Goal: Transaction & Acquisition: Purchase product/service

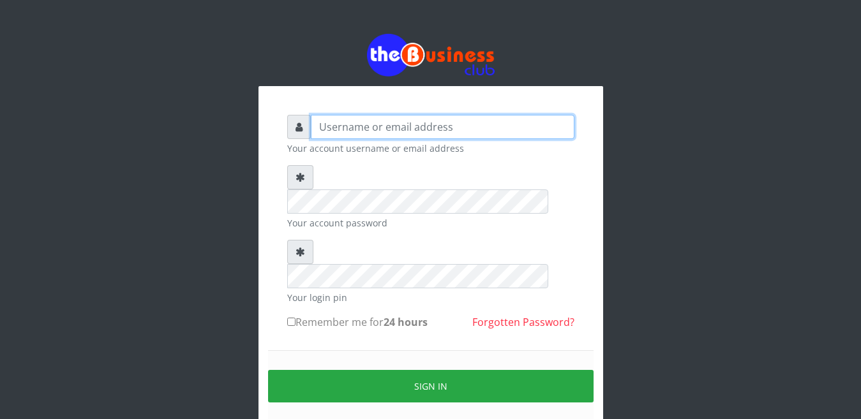
type input "Busybrain2"
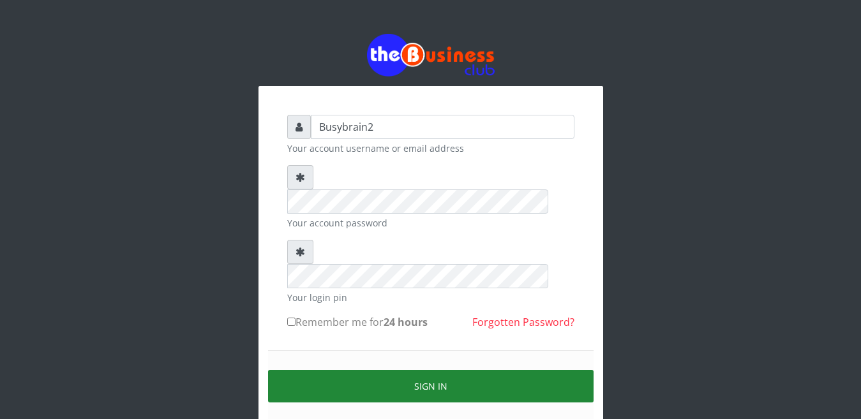
click at [436, 370] on button "Sign in" at bounding box center [431, 386] width 326 height 33
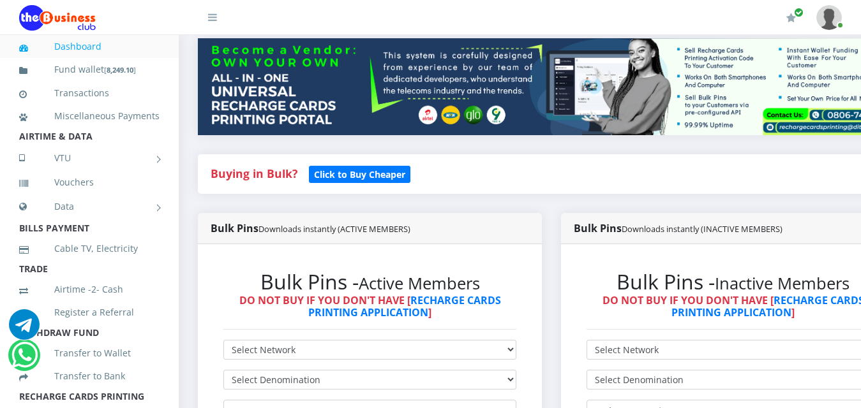
scroll to position [255, 0]
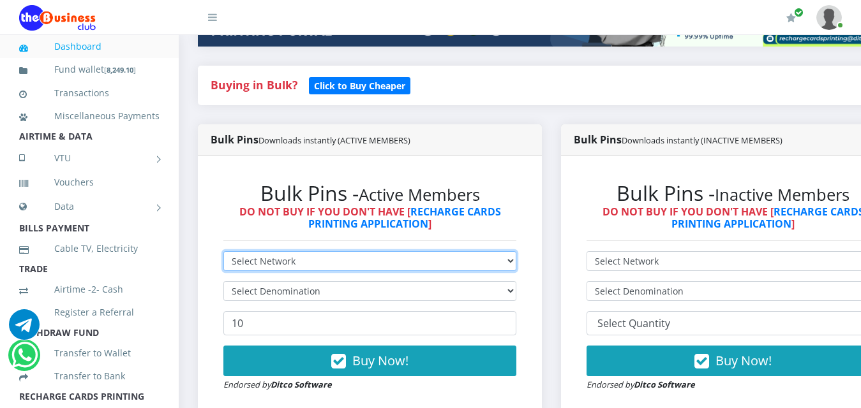
click at [245, 251] on select "Select Network MTN Globacom 9Mobile Airtel" at bounding box center [369, 261] width 293 height 20
select select "MTN"
click at [223, 251] on select "Select Network MTN Globacom 9Mobile Airtel" at bounding box center [369, 261] width 293 height 20
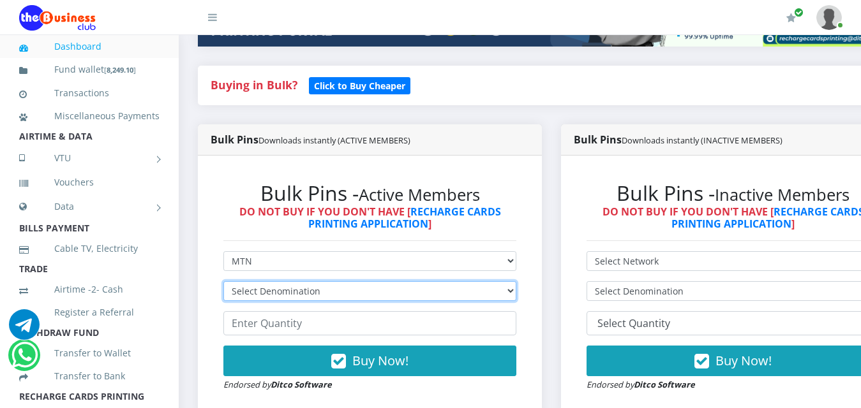
click at [250, 281] on select "Select Denomination MTN NGN100 - ₦96.99 MTN NGN200 - ₦193.98 MTN NGN400 - ₦387.…" at bounding box center [369, 291] width 293 height 20
select select "387.96-400"
click at [223, 281] on select "Select Denomination MTN NGN100 - ₦96.99 MTN NGN200 - ₦193.98 MTN NGN400 - ₦387.…" at bounding box center [369, 291] width 293 height 20
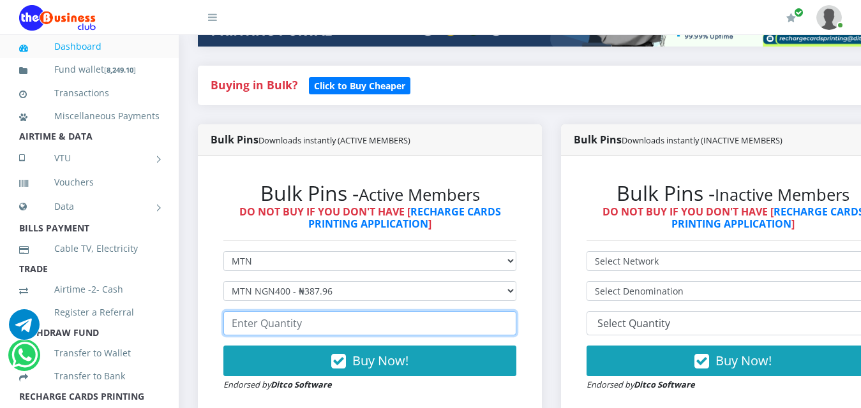
click at [276, 315] on input "number" at bounding box center [369, 323] width 293 height 24
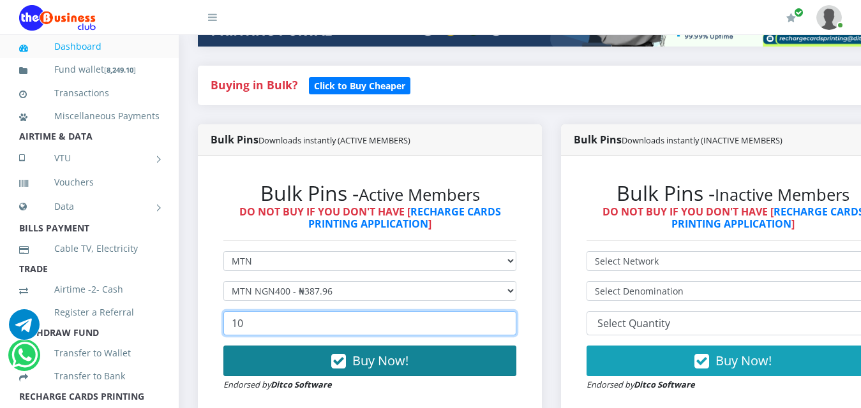
type input "10"
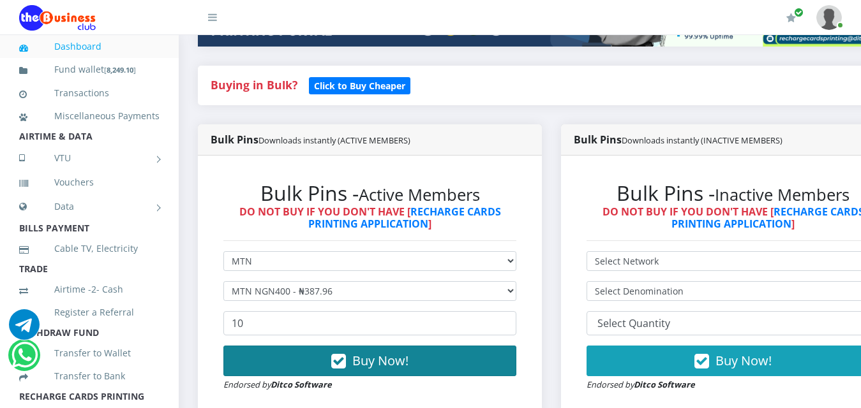
click at [313, 346] on button "Buy Now!" at bounding box center [369, 361] width 293 height 31
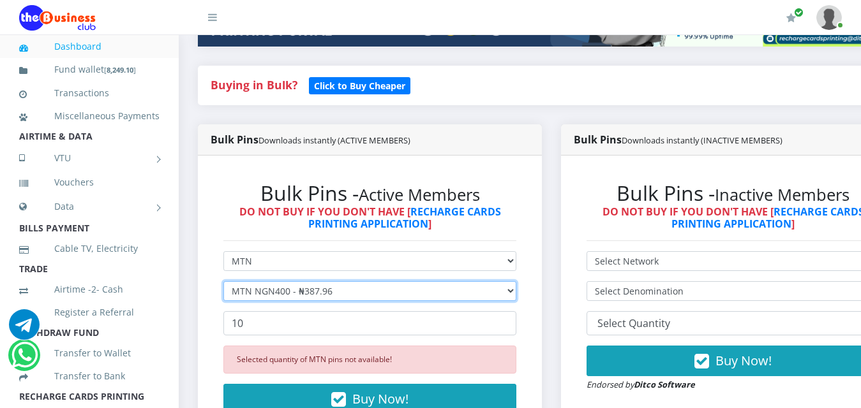
click at [317, 281] on select "Select Denomination MTN NGN100 - ₦96.99 MTN NGN200 - ₦193.98 MTN NGN400 - ₦387.…" at bounding box center [369, 291] width 293 height 20
select select "193.98-200"
click at [223, 281] on select "Select Denomination MTN NGN100 - ₦96.99 MTN NGN200 - ₦193.98 MTN NGN400 - ₦387.…" at bounding box center [369, 291] width 293 height 20
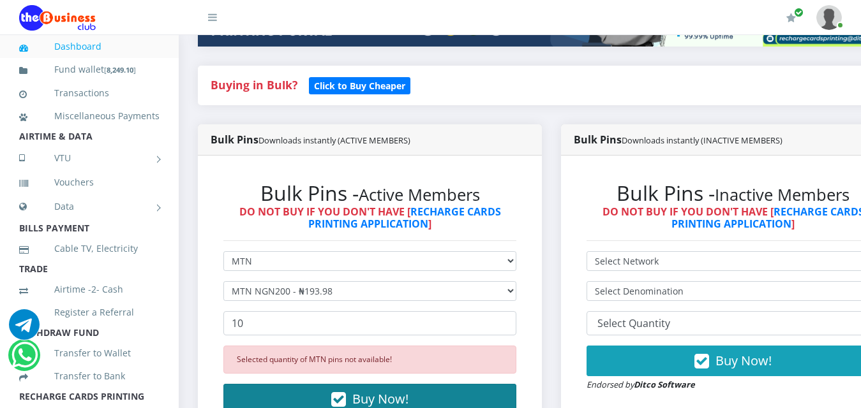
click at [315, 387] on button "Buy Now!" at bounding box center [369, 399] width 293 height 31
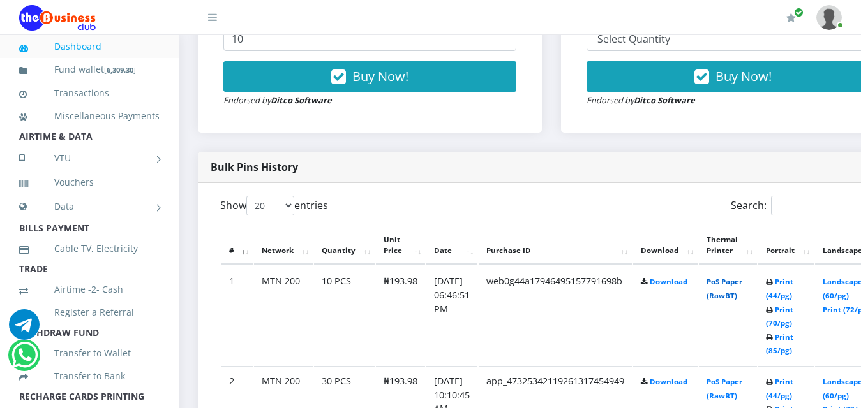
click at [742, 277] on link "PoS Paper (RawBT)" at bounding box center [725, 289] width 36 height 24
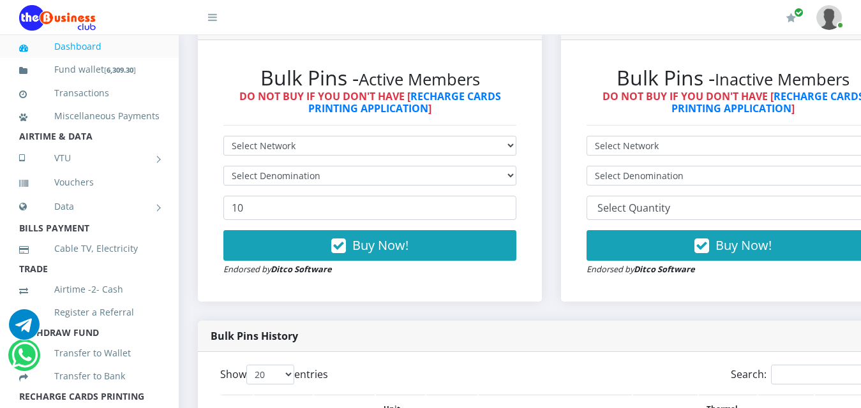
scroll to position [349, 0]
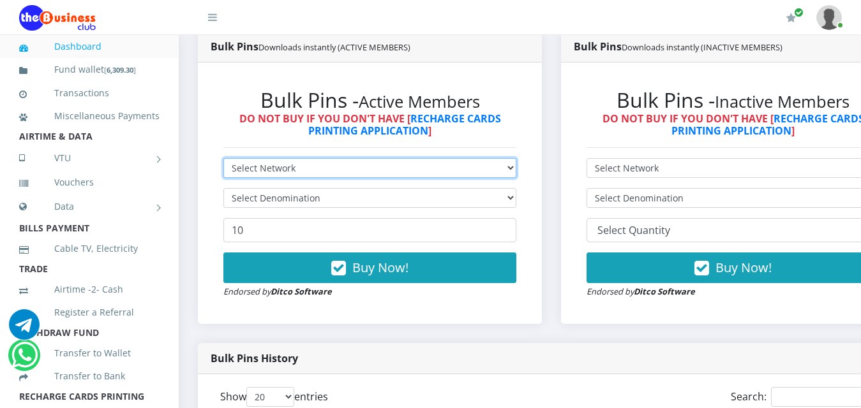
click at [412, 158] on select "Select Network MTN Globacom 9Mobile Airtel" at bounding box center [369, 168] width 293 height 20
select select "MTN"
click at [223, 158] on select "Select Network MTN Globacom 9Mobile Airtel" at bounding box center [369, 168] width 293 height 20
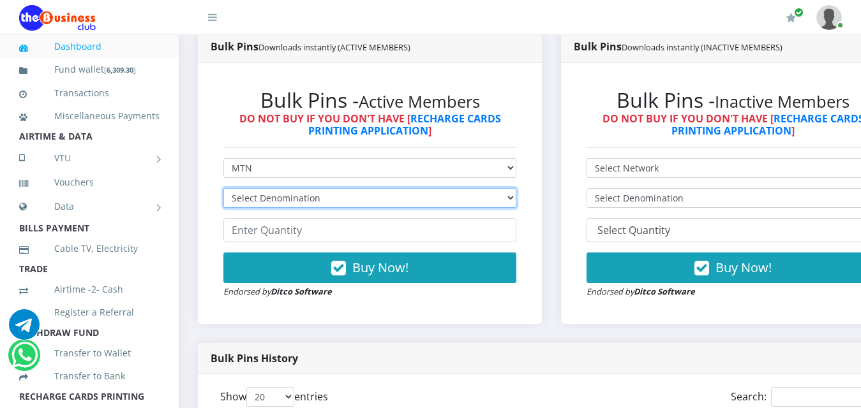
click at [408, 188] on select "Select Denomination MTN NGN100 - ₦96.99 MTN NGN200 - ₦193.98 MTN NGN400 - ₦387.…" at bounding box center [369, 198] width 293 height 20
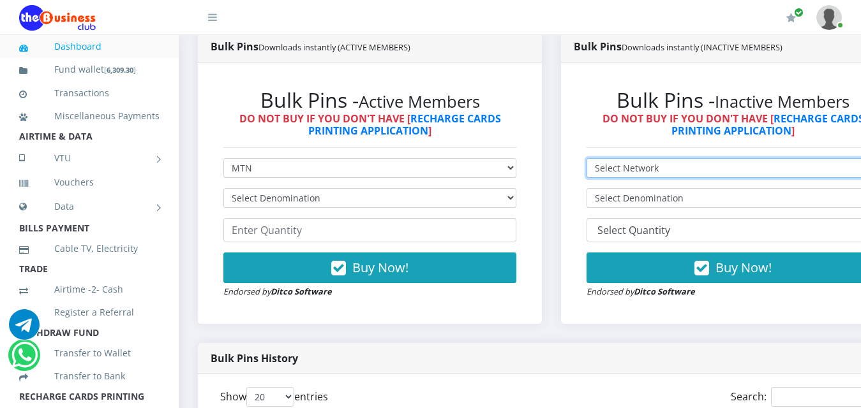
click at [790, 158] on select "Select Network MTN Globacom 9Mobile Airtel" at bounding box center [733, 168] width 293 height 20
select select "MTN"
click at [597, 158] on select "Select Network MTN Globacom 9Mobile Airtel" at bounding box center [733, 168] width 293 height 20
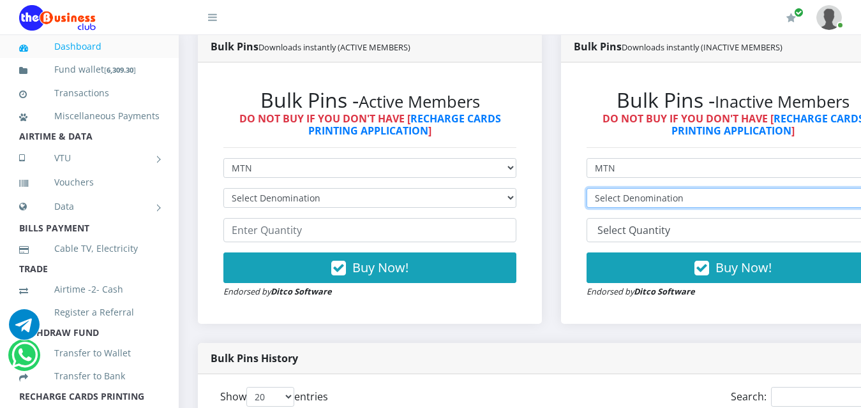
click at [784, 188] on select "Select Denomination MTN NGN100 - ₦97.30 MTN NGN200 - ₦194.60 MTN NGN400 - ₦389.…" at bounding box center [733, 198] width 293 height 20
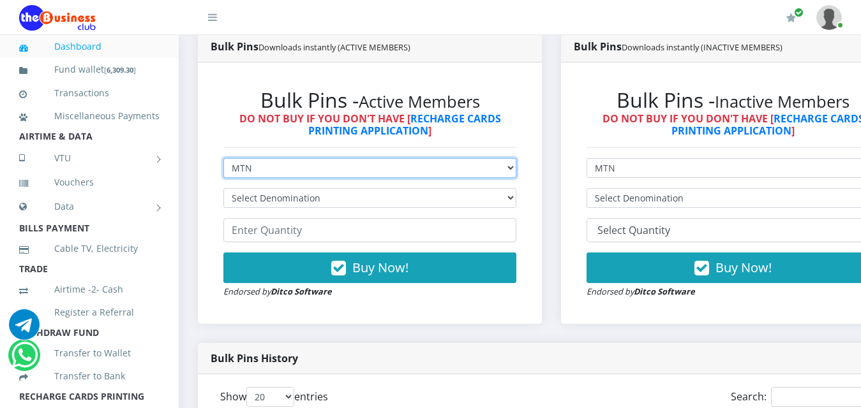
click at [503, 158] on select "Select Network MTN Globacom 9Mobile Airtel" at bounding box center [369, 168] width 293 height 20
click at [223, 158] on select "Select Network MTN Globacom 9Mobile Airtel" at bounding box center [369, 168] width 293 height 20
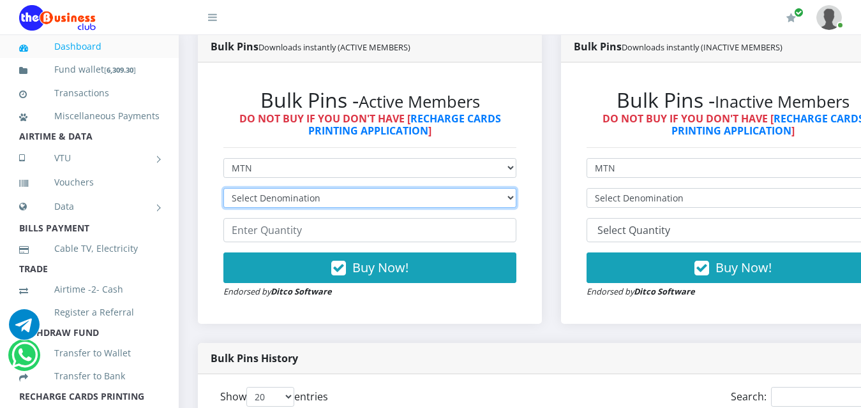
click at [461, 188] on select "Select Denomination MTN NGN100 - ₦96.99 MTN NGN200 - ₦193.98 MTN NGN400 - ₦387.…" at bounding box center [369, 198] width 293 height 20
select select "484.95-500"
click at [223, 188] on select "Select Denomination MTN NGN100 - ₦96.99 MTN NGN200 - ₦193.98 MTN NGN400 - ₦387.…" at bounding box center [369, 198] width 293 height 20
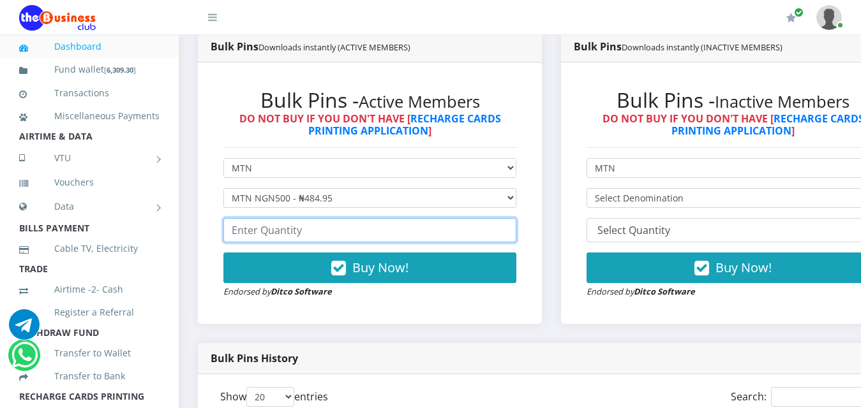
click at [404, 220] on input "number" at bounding box center [369, 230] width 293 height 24
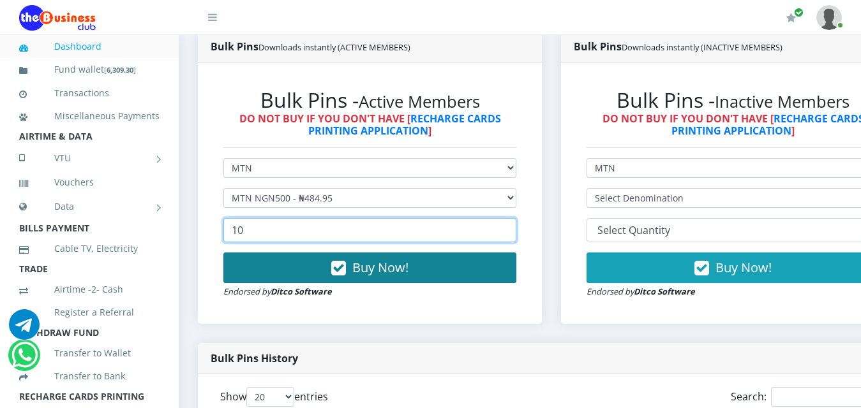
type input "10"
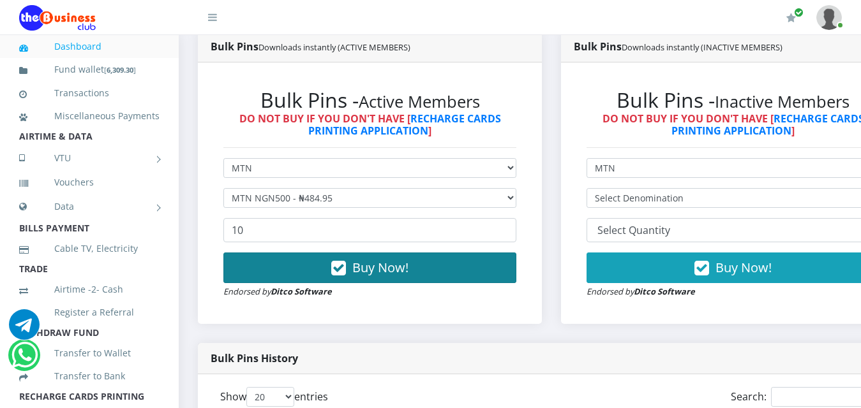
click at [434, 255] on button "Buy Now!" at bounding box center [369, 268] width 293 height 31
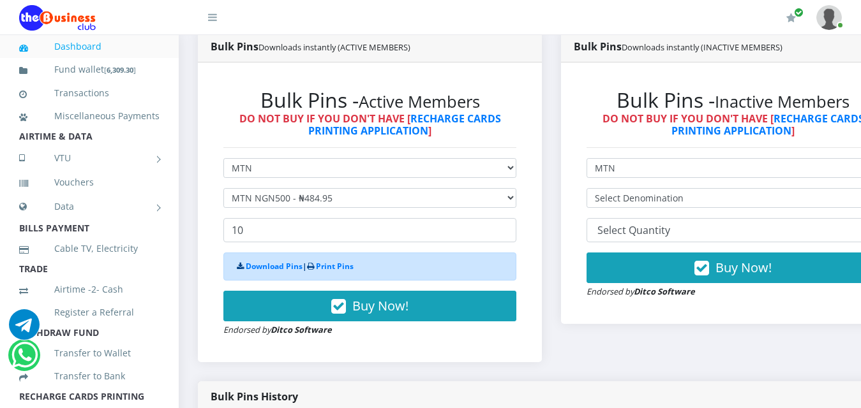
scroll to position [313, 0]
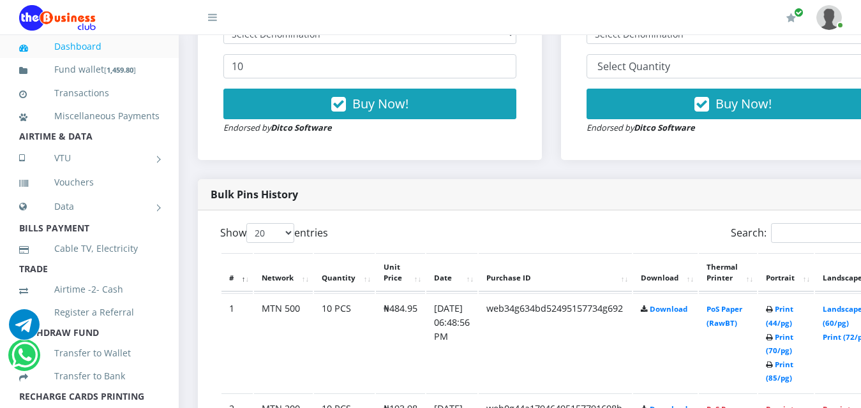
scroll to position [540, 0]
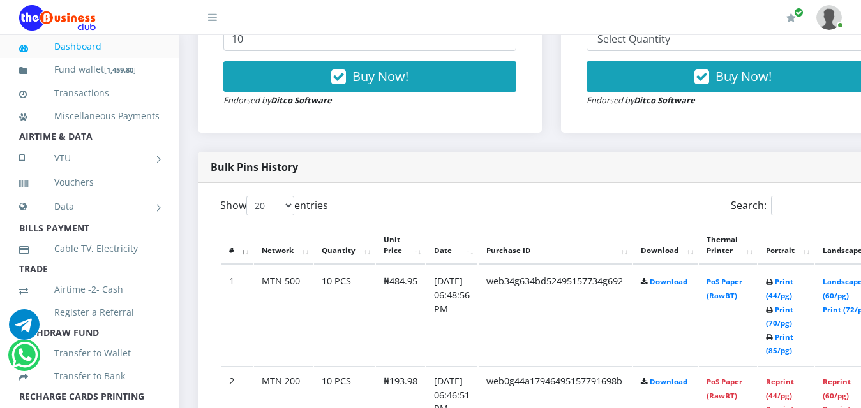
click at [747, 276] on td "PoS Paper (RawBT)" at bounding box center [728, 315] width 58 height 99
click at [742, 277] on link "PoS Paper (RawBT)" at bounding box center [725, 289] width 36 height 24
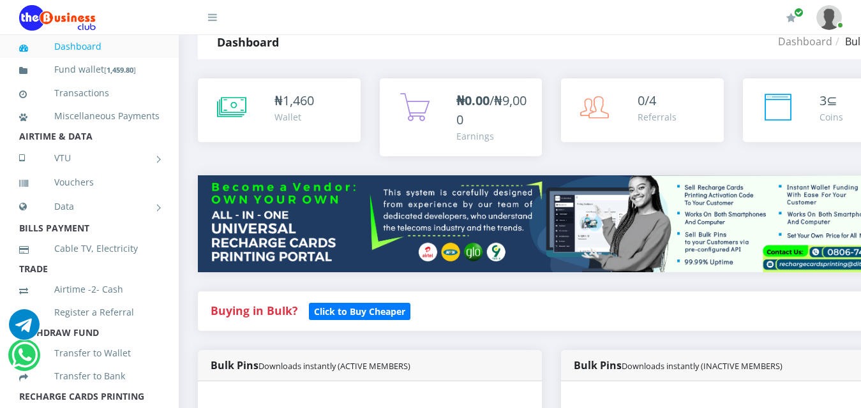
scroll to position [0, 0]
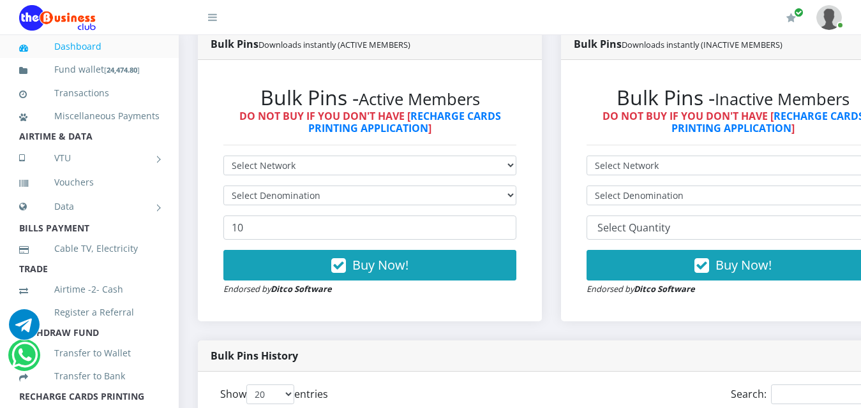
scroll to position [383, 0]
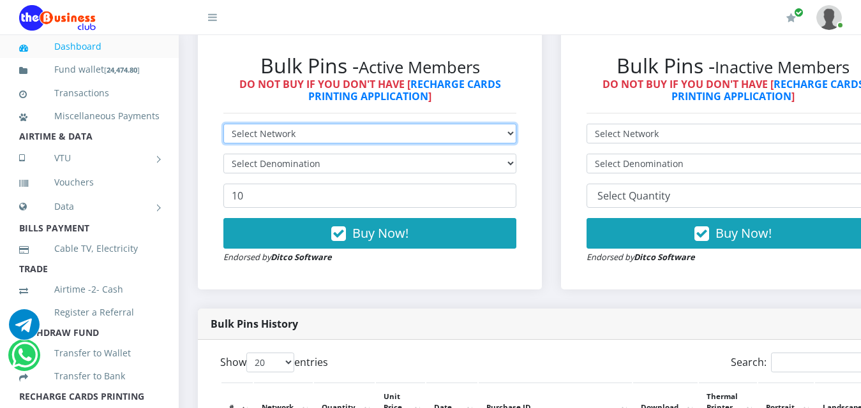
click at [364, 124] on select "Select Network MTN Globacom 9Mobile Airtel" at bounding box center [369, 134] width 293 height 20
select select "MTN"
click at [223, 124] on select "Select Network MTN Globacom 9Mobile Airtel" at bounding box center [369, 134] width 293 height 20
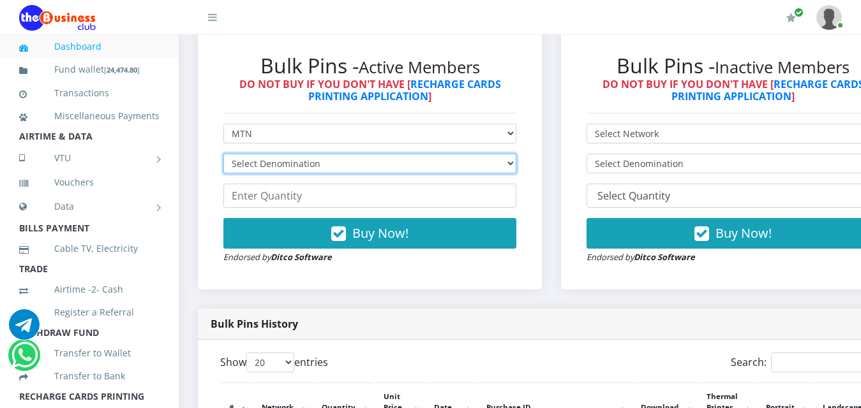
click at [313, 154] on select "Select Denomination" at bounding box center [369, 164] width 293 height 20
select select "193.98-200"
click at [223, 154] on select "Select Denomination MTN NGN100 - ₦96.99 MTN NGN200 - ₦193.98 MTN NGN400 - ₦387.…" at bounding box center [369, 164] width 293 height 20
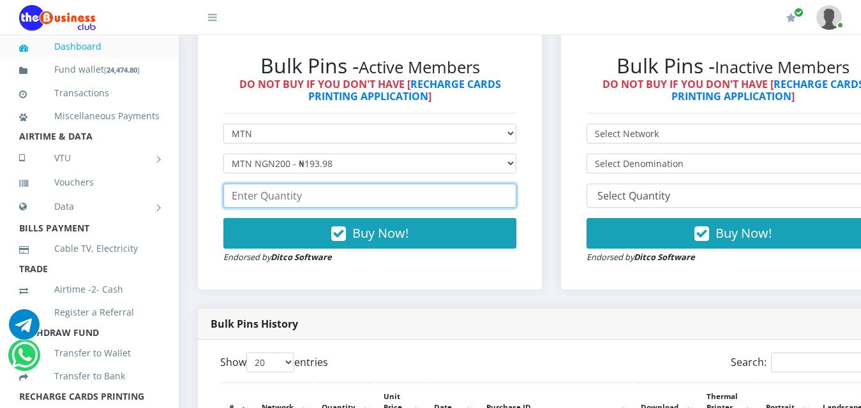
click at [310, 188] on input "number" at bounding box center [369, 196] width 293 height 24
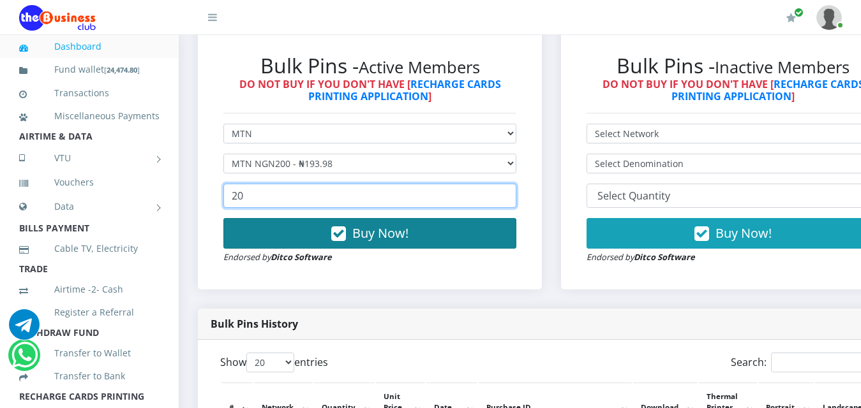
type input "20"
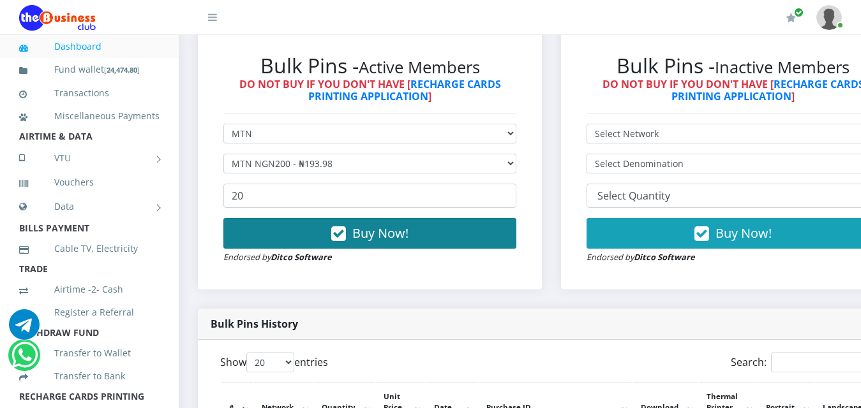
click at [354, 225] on button "Buy Now!" at bounding box center [369, 233] width 293 height 31
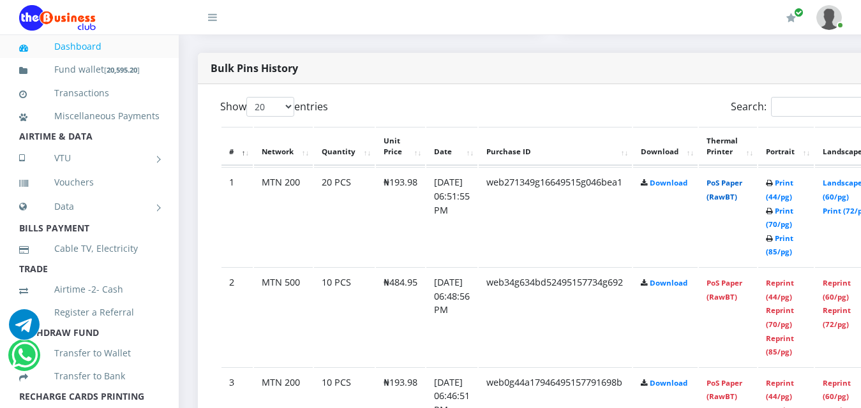
click at [738, 178] on link "PoS Paper (RawBT)" at bounding box center [725, 190] width 36 height 24
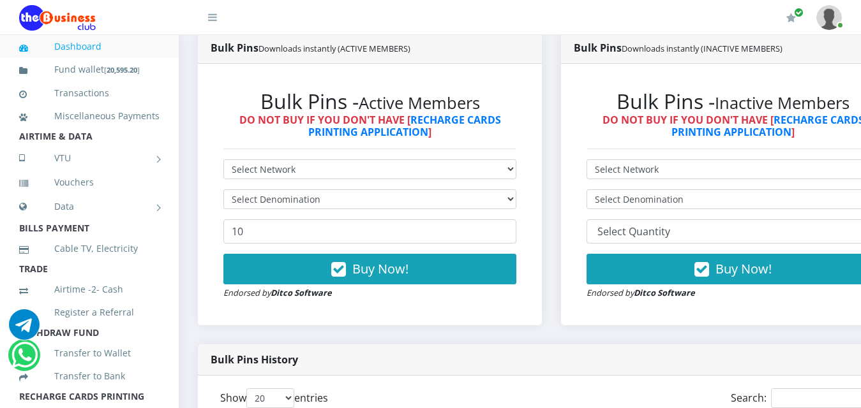
scroll to position [320, 0]
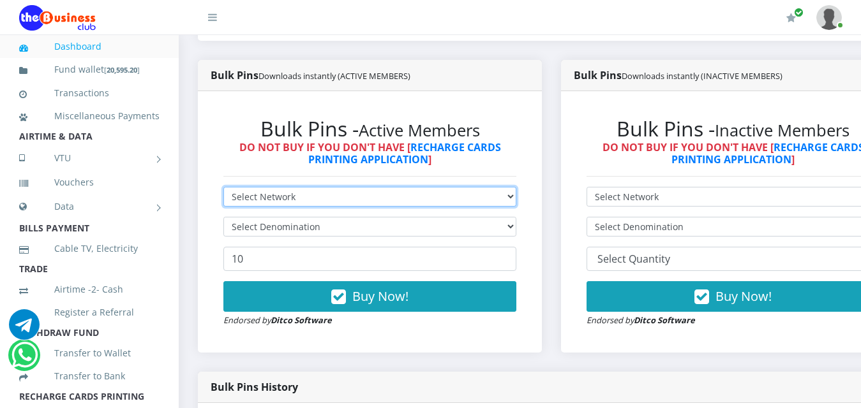
click at [397, 187] on select "Select Network MTN Globacom 9Mobile Airtel" at bounding box center [369, 197] width 293 height 20
select select "Airtel"
click at [223, 187] on select "Select Network MTN Globacom 9Mobile Airtel" at bounding box center [369, 197] width 293 height 20
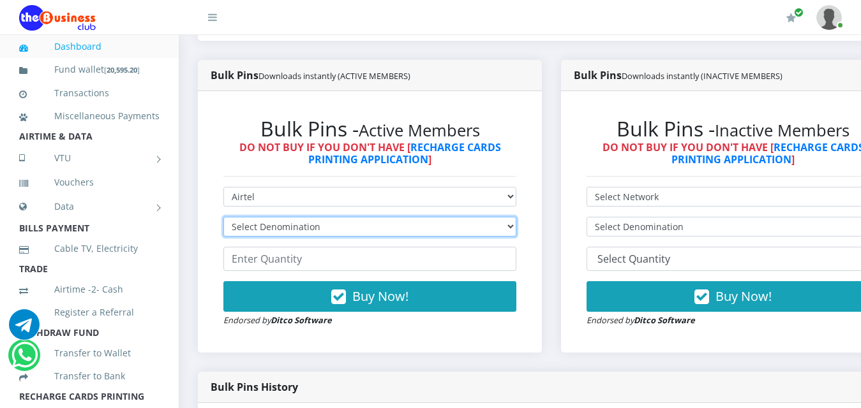
click at [346, 217] on select "Select Denomination Airtel NGN100 - ₦96.38 Airtel NGN200 - ₦192.76 Airtel NGN50…" at bounding box center [369, 227] width 293 height 20
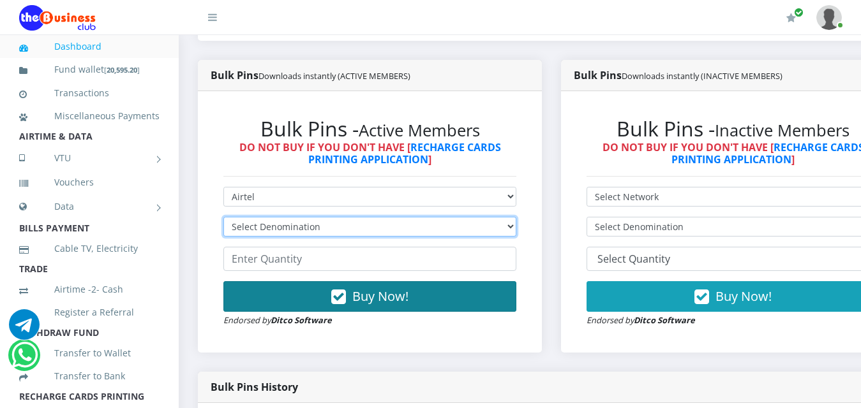
select select "96.38-100"
click at [223, 217] on select "Select Denomination Airtel NGN100 - ₦96.38 Airtel NGN200 - ₦192.76 Airtel NGN50…" at bounding box center [369, 227] width 293 height 20
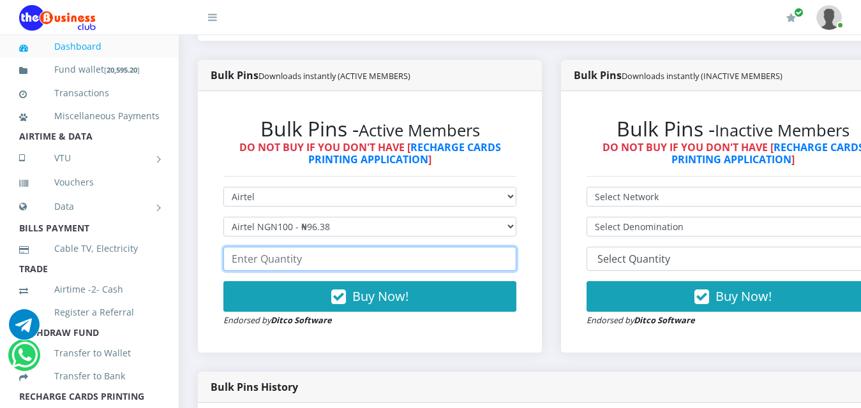
click at [364, 247] on input "number" at bounding box center [369, 259] width 293 height 24
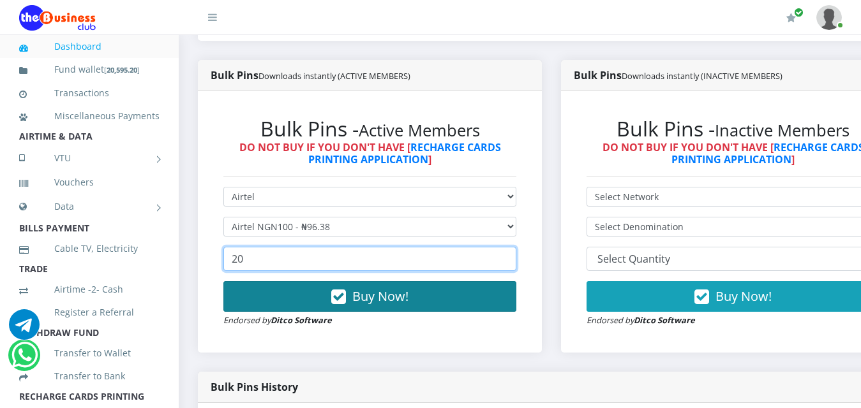
type input "20"
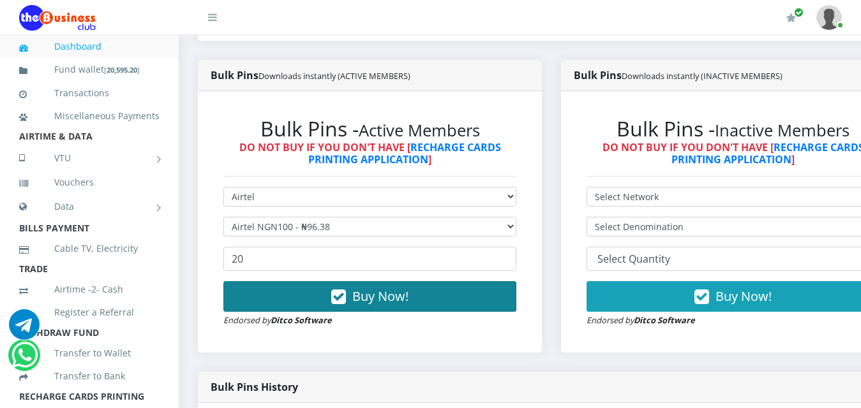
click at [395, 288] on span "Buy Now!" at bounding box center [380, 296] width 56 height 17
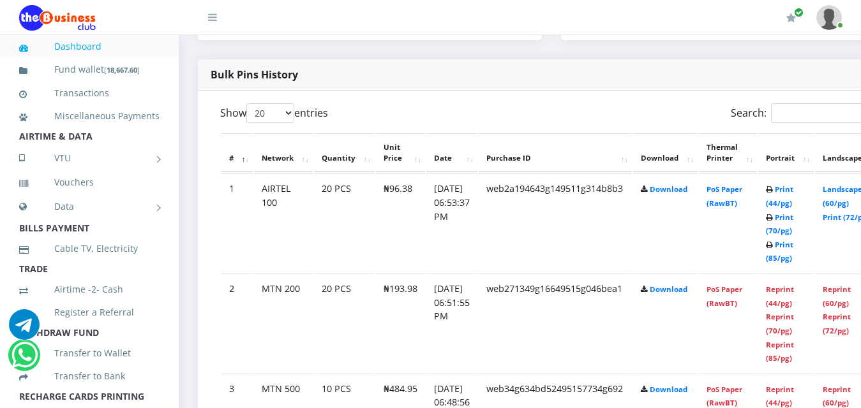
scroll to position [639, 0]
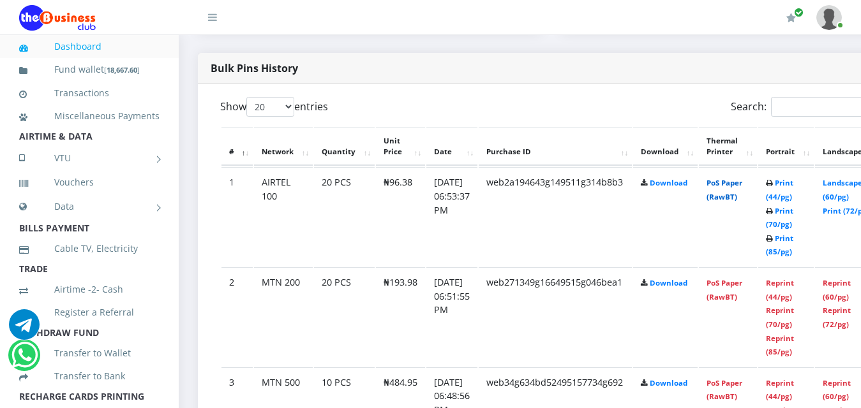
click at [742, 178] on link "PoS Paper (RawBT)" at bounding box center [725, 190] width 36 height 24
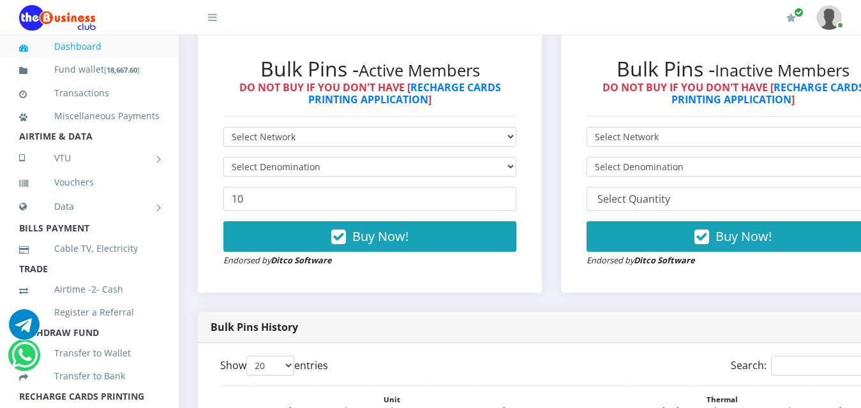
scroll to position [447, 0]
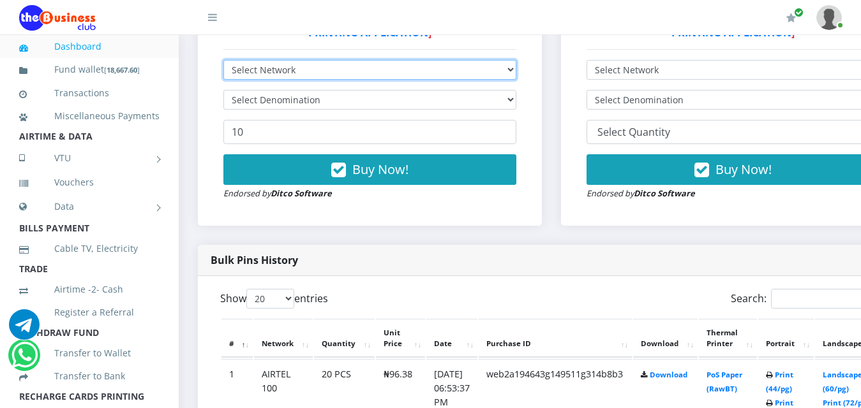
click at [507, 60] on select "Select Network MTN Globacom 9Mobile Airtel" at bounding box center [369, 70] width 293 height 20
select select "9Mobile"
click at [223, 60] on select "Select Network MTN Globacom 9Mobile Airtel" at bounding box center [369, 70] width 293 height 20
click at [501, 60] on select "Select Network MTN Globacom 9Mobile Airtel" at bounding box center [369, 70] width 293 height 20
select select "Airtel"
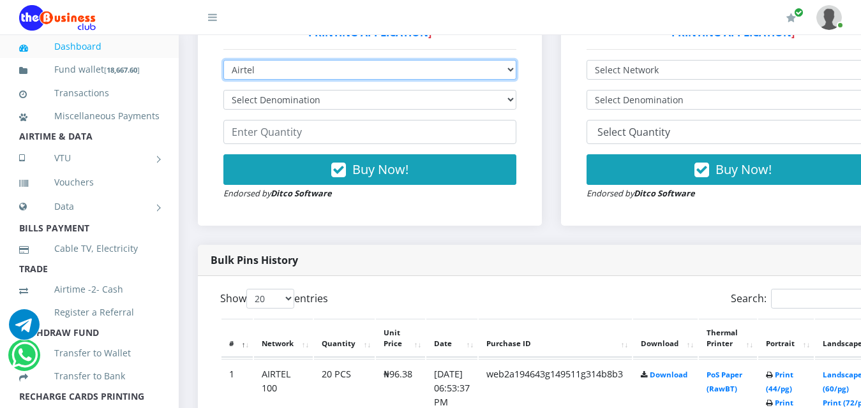
click at [223, 60] on select "Select Network MTN Globacom 9Mobile Airtel" at bounding box center [369, 70] width 293 height 20
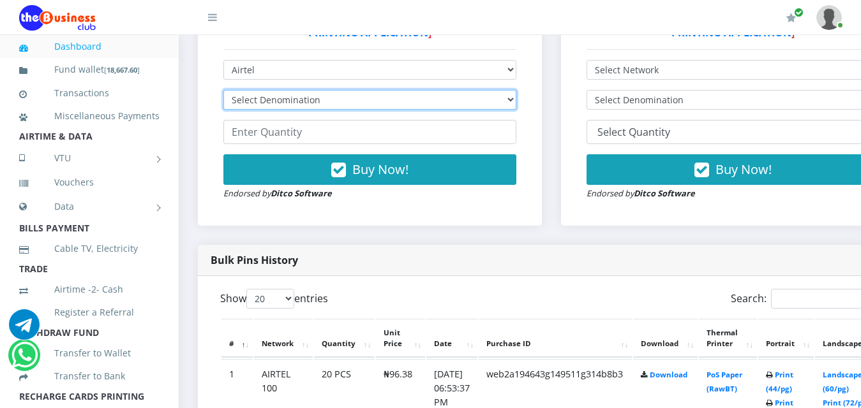
click at [507, 90] on select "Select Denomination Airtel NGN100 - ₦96.38 Airtel NGN200 - ₦192.76 Airtel NGN50…" at bounding box center [369, 100] width 293 height 20
select select "192.76-200"
click at [223, 90] on select "Select Denomination Airtel NGN100 - ₦96.38 Airtel NGN200 - ₦192.76 Airtel NGN50…" at bounding box center [369, 100] width 293 height 20
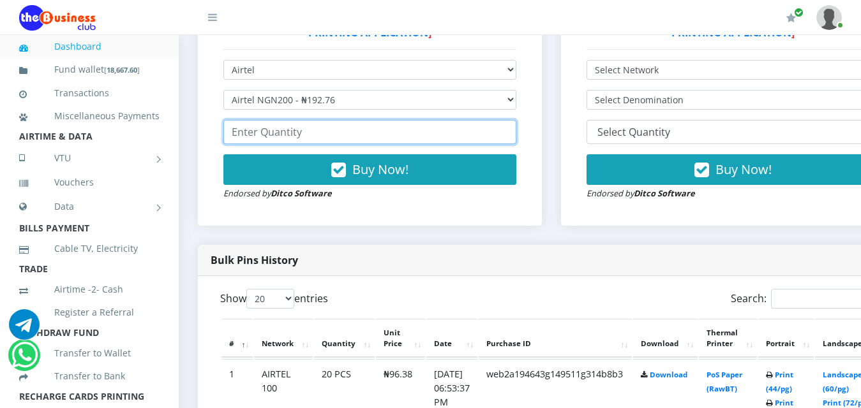
click at [478, 120] on input "number" at bounding box center [369, 132] width 293 height 24
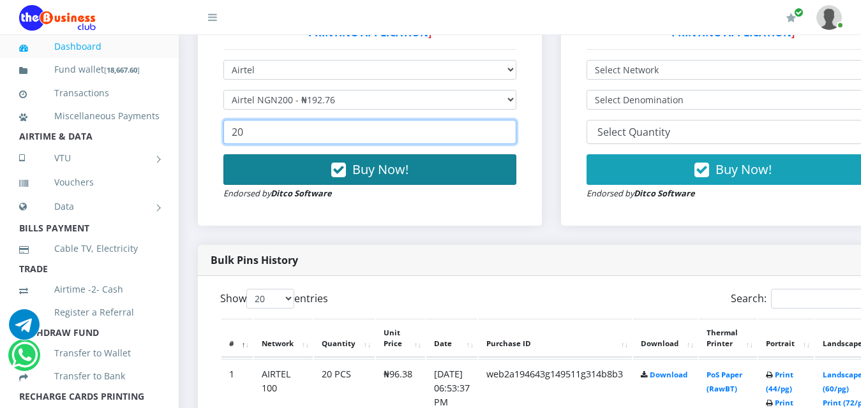
type input "20"
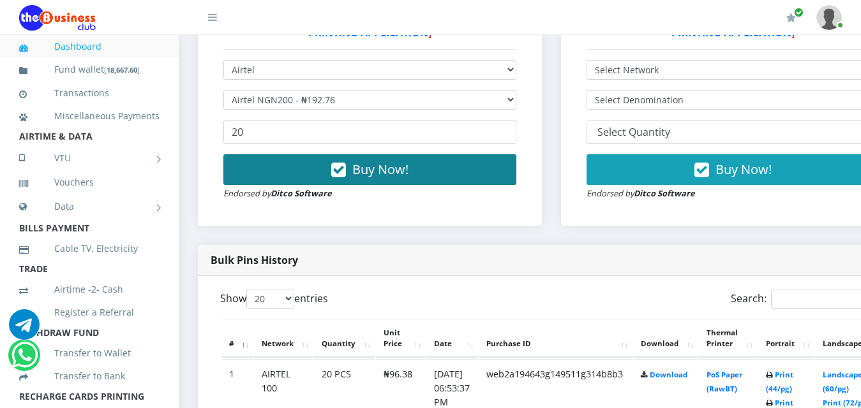
click at [410, 154] on button "Buy Now!" at bounding box center [369, 169] width 293 height 31
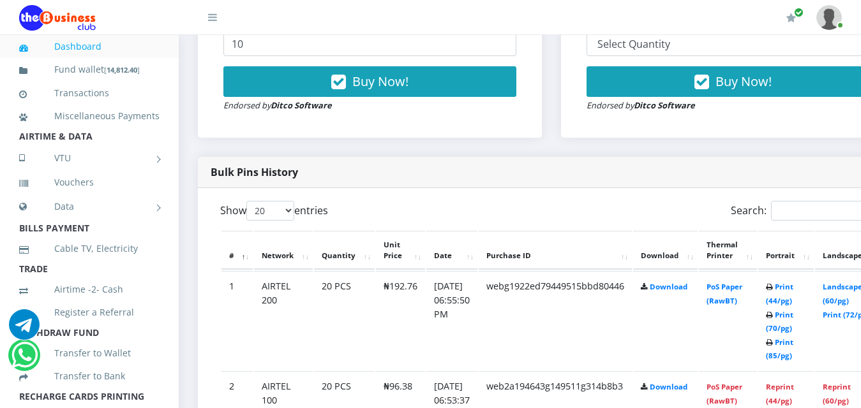
scroll to position [576, 0]
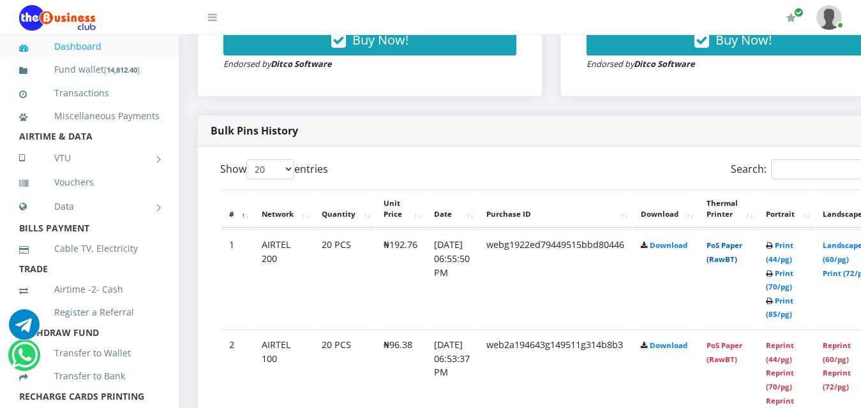
click at [742, 241] on link "PoS Paper (RawBT)" at bounding box center [725, 253] width 36 height 24
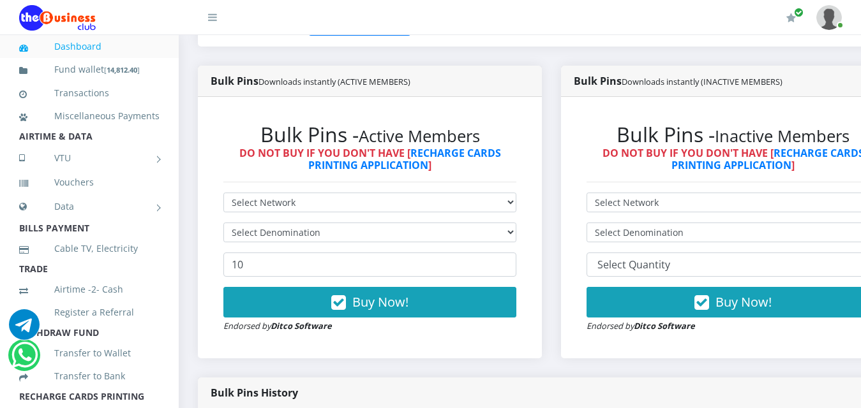
scroll to position [321, 0]
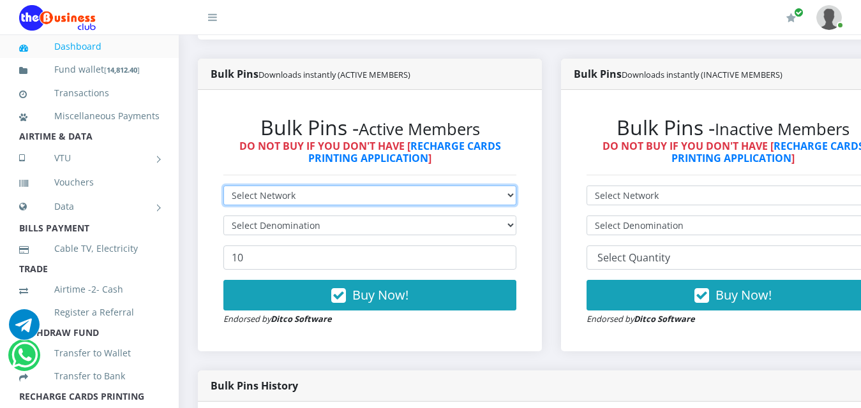
click at [462, 186] on select "Select Network MTN Globacom 9Mobile Airtel" at bounding box center [369, 196] width 293 height 20
select select "Airtel"
click at [223, 186] on select "Select Network MTN Globacom 9Mobile Airtel" at bounding box center [369, 196] width 293 height 20
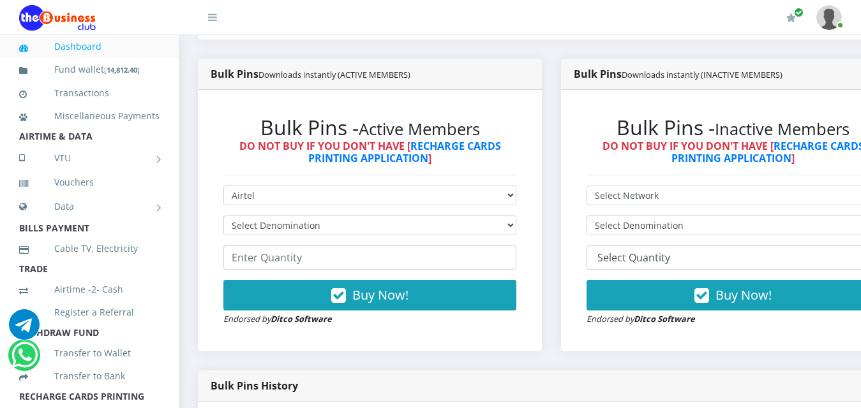
click at [439, 203] on form "Select Network MTN Globacom 9Mobile Airtel Select Denomination Airtel NGN100 - …" at bounding box center [369, 256] width 293 height 140
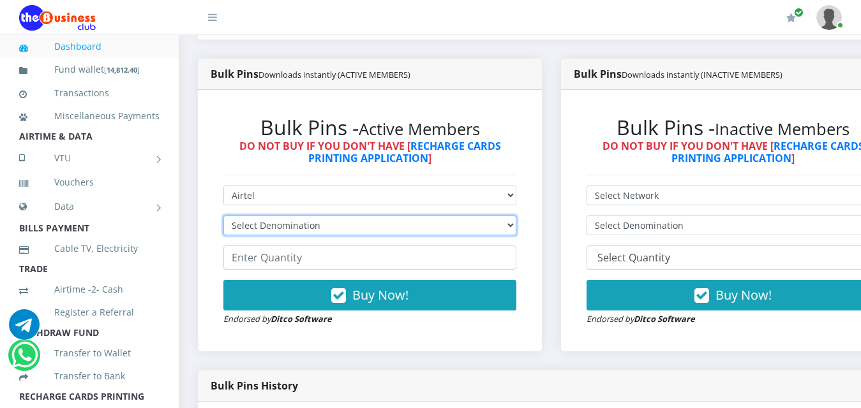
click at [435, 216] on select "Select Denomination Airtel NGN100 - ₦96.38 Airtel NGN200 - ₦192.76 Airtel NGN50…" at bounding box center [369, 226] width 293 height 20
select select "481.9-500"
click at [223, 216] on select "Select Denomination Airtel NGN100 - ₦96.38 Airtel NGN200 - ₦192.76 Airtel NGN50…" at bounding box center [369, 226] width 293 height 20
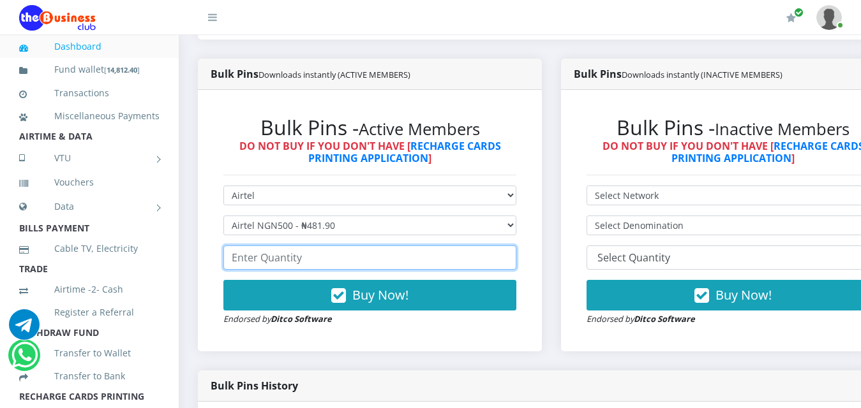
click at [423, 248] on input "number" at bounding box center [369, 258] width 293 height 24
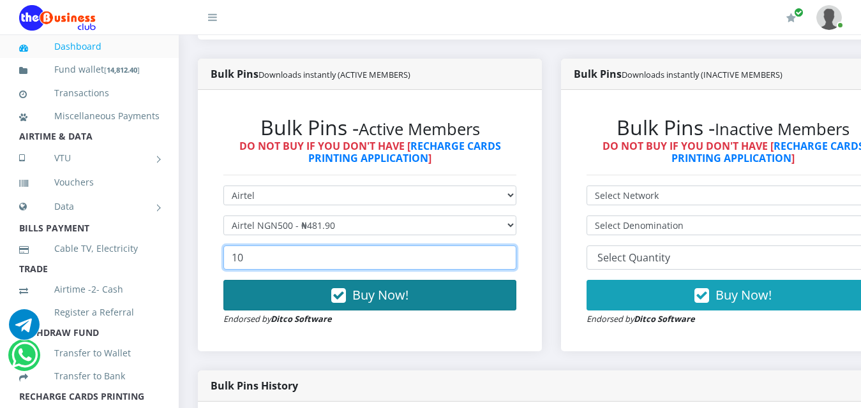
type input "10"
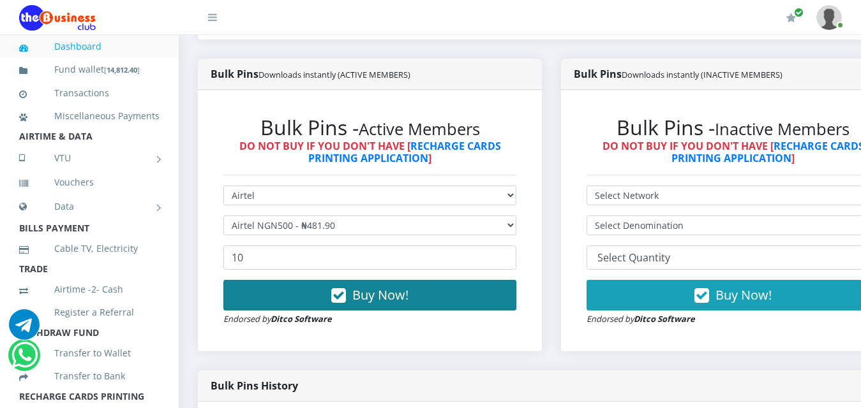
click at [384, 287] on span "Buy Now!" at bounding box center [380, 295] width 56 height 17
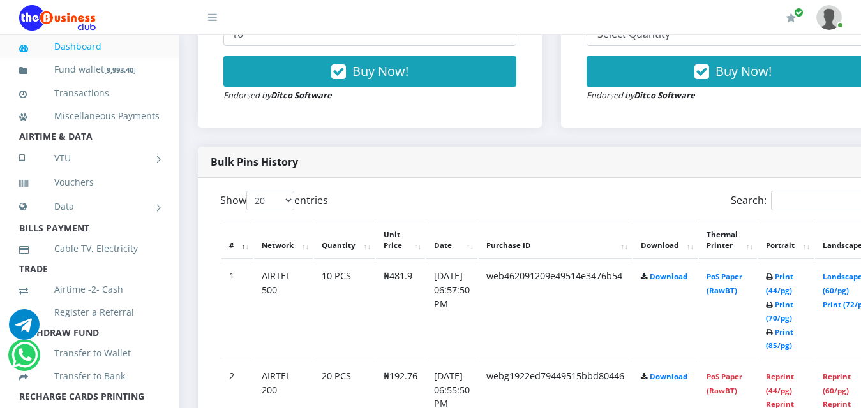
scroll to position [576, 0]
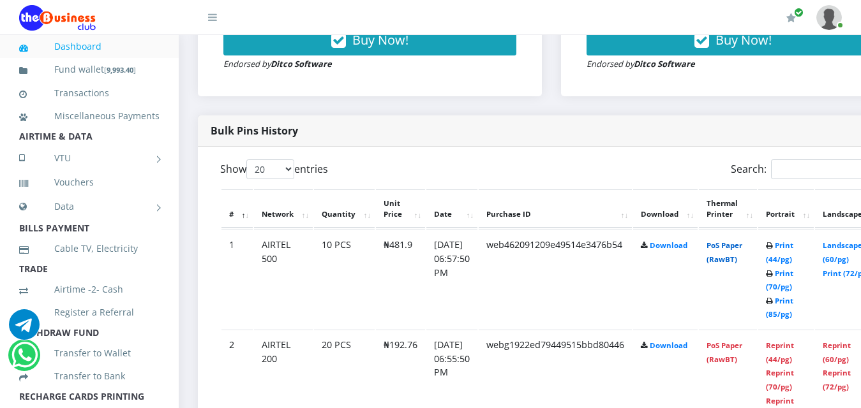
click at [742, 241] on link "PoS Paper (RawBT)" at bounding box center [725, 253] width 36 height 24
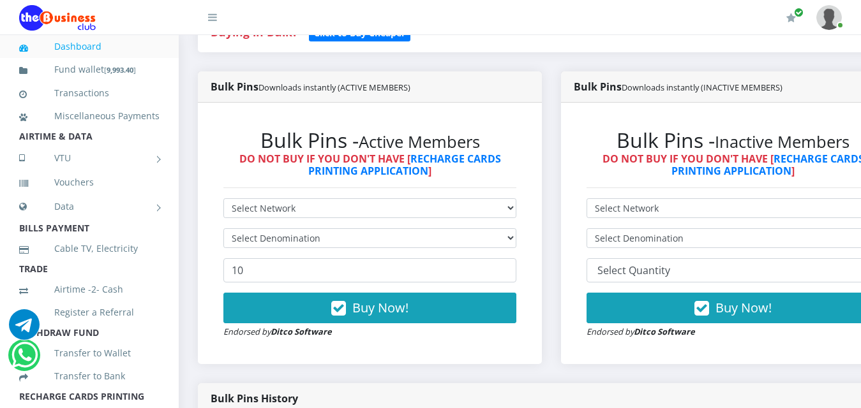
scroll to position [385, 0]
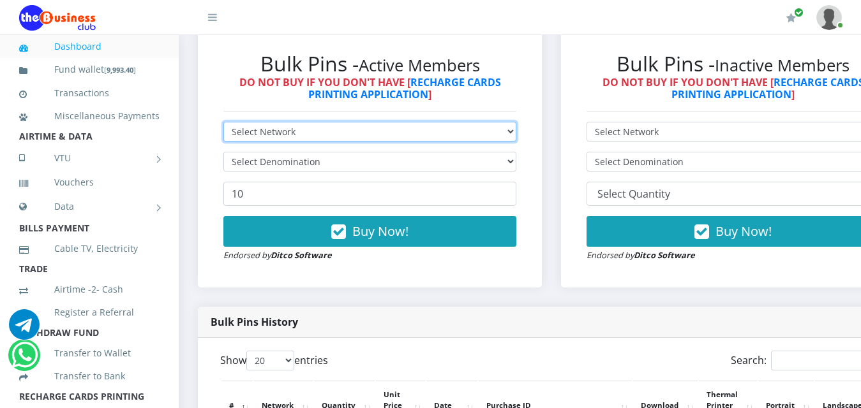
click at [418, 122] on select "Select Network MTN Globacom 9Mobile Airtel" at bounding box center [369, 132] width 293 height 20
select select "Glo"
click at [223, 122] on select "Select Network MTN Globacom 9Mobile Airtel" at bounding box center [369, 132] width 293 height 20
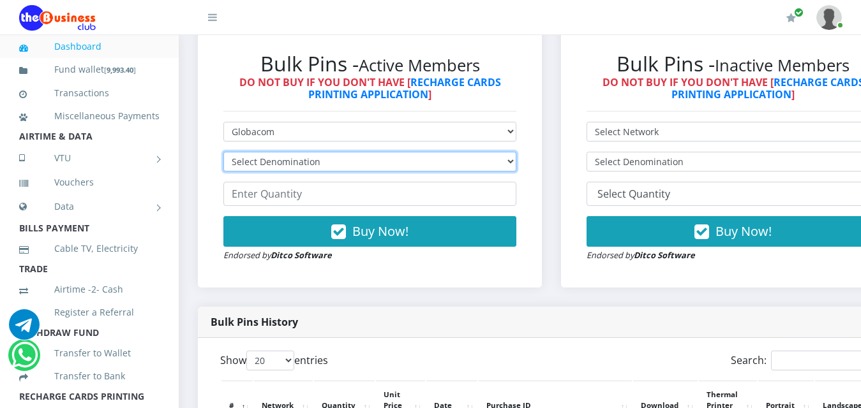
click at [396, 152] on select "Select Denomination Glo NGN100 - ₦96.55 Glo NGN200 - ₦193.10 Glo NGN500 - ₦482.…" at bounding box center [369, 162] width 293 height 20
select select "96.55-100"
click at [223, 152] on select "Select Denomination Glo NGN100 - ₦96.55 Glo NGN200 - ₦193.10 Glo NGN500 - ₦482.…" at bounding box center [369, 162] width 293 height 20
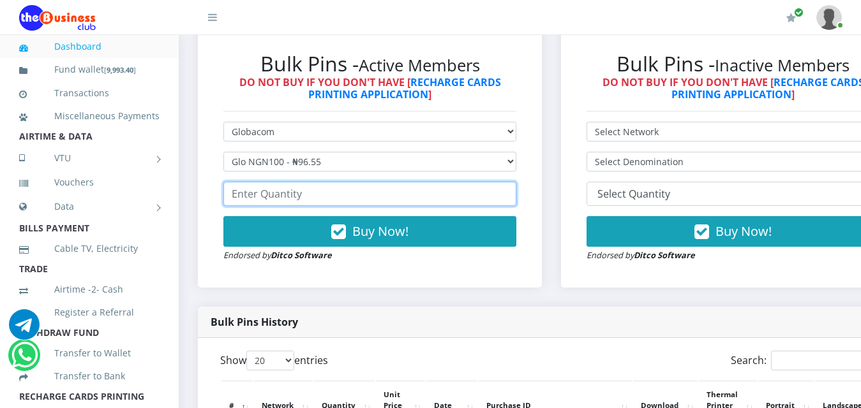
click at [379, 186] on input "number" at bounding box center [369, 194] width 293 height 24
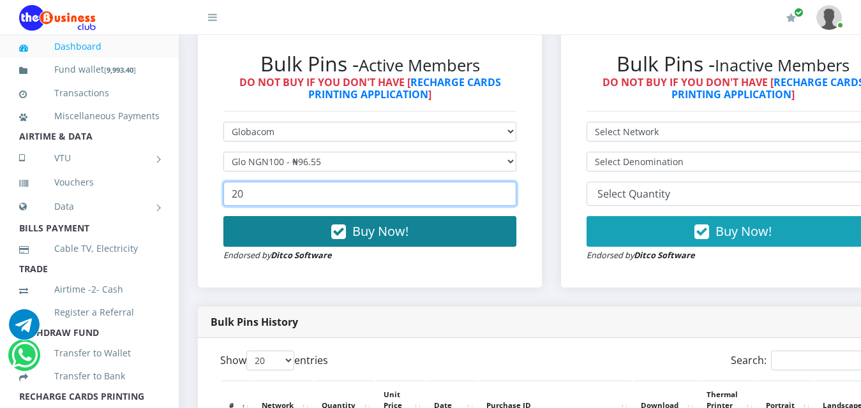
type input "20"
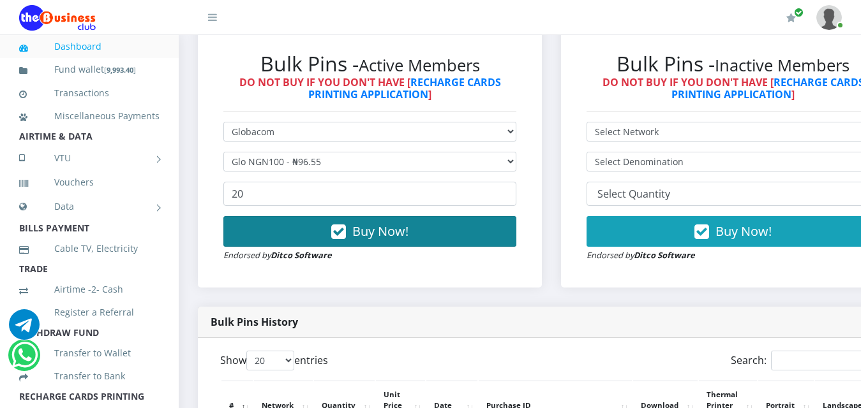
click at [371, 223] on span "Buy Now!" at bounding box center [380, 231] width 56 height 17
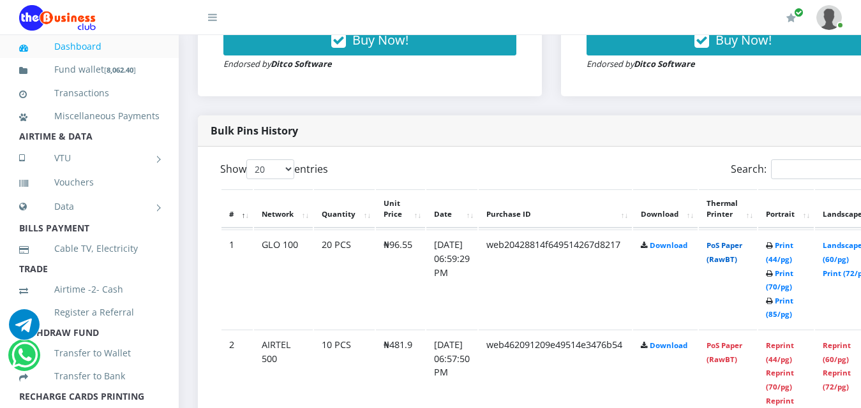
click at [742, 241] on link "PoS Paper (RawBT)" at bounding box center [725, 253] width 36 height 24
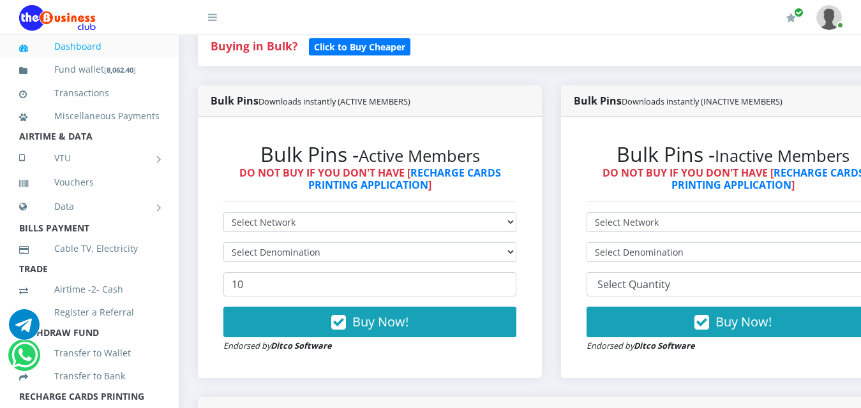
scroll to position [319, 0]
